Goal: Submit feedback/report problem

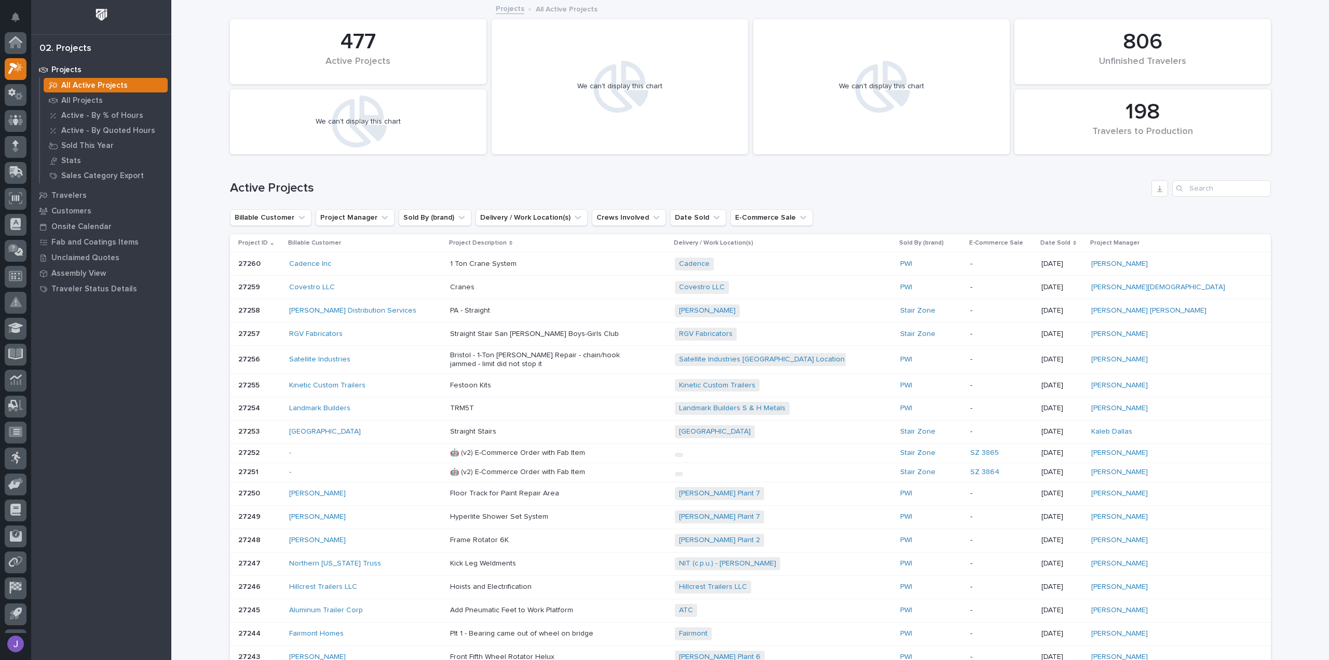
scroll to position [26, 0]
